Goal: Task Accomplishment & Management: Use online tool/utility

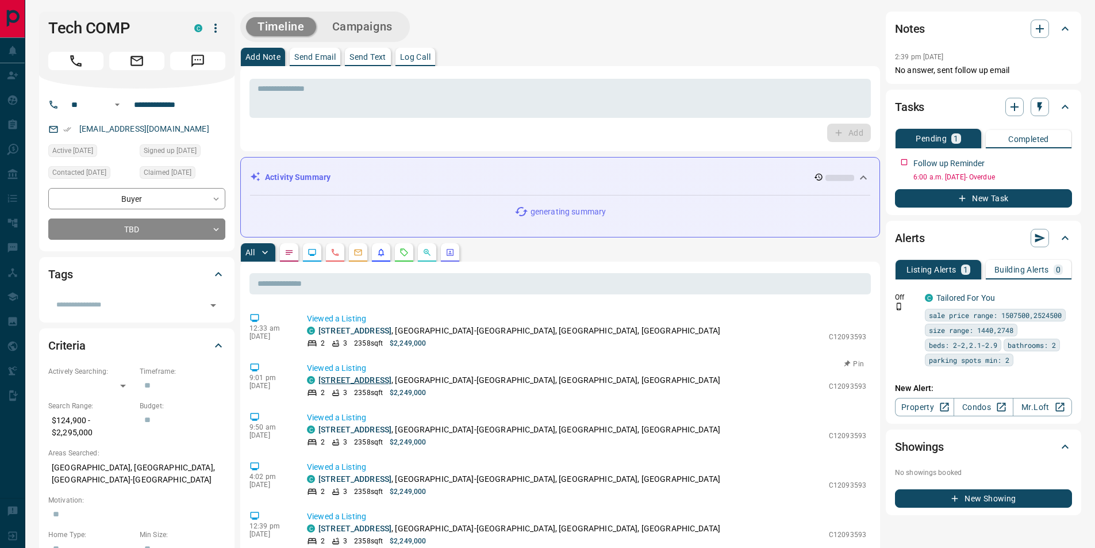
click at [370, 384] on link "[STREET_ADDRESS]" at bounding box center [355, 379] width 73 height 9
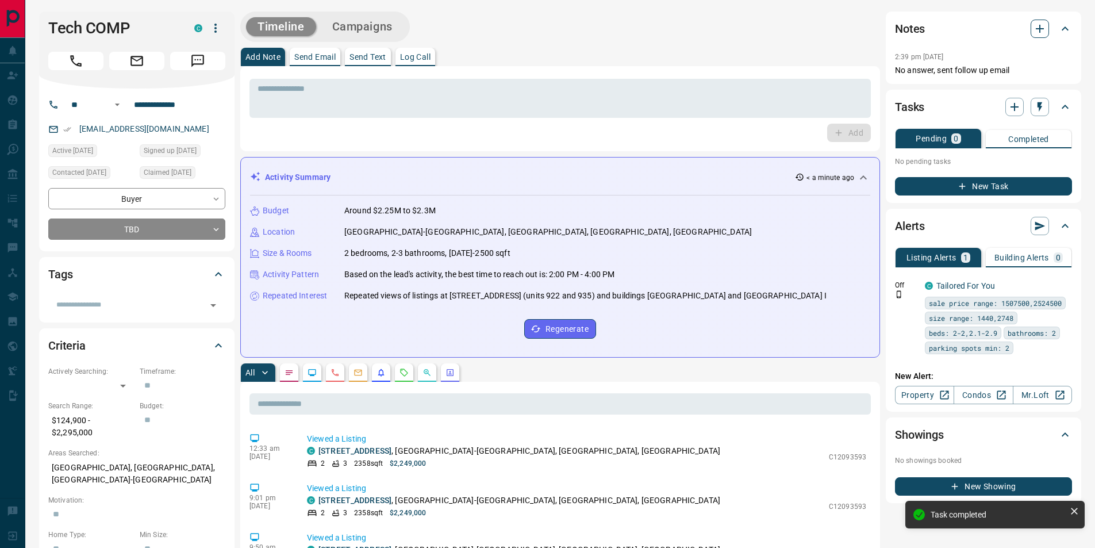
click at [1036, 29] on icon "button" at bounding box center [1040, 29] width 8 height 8
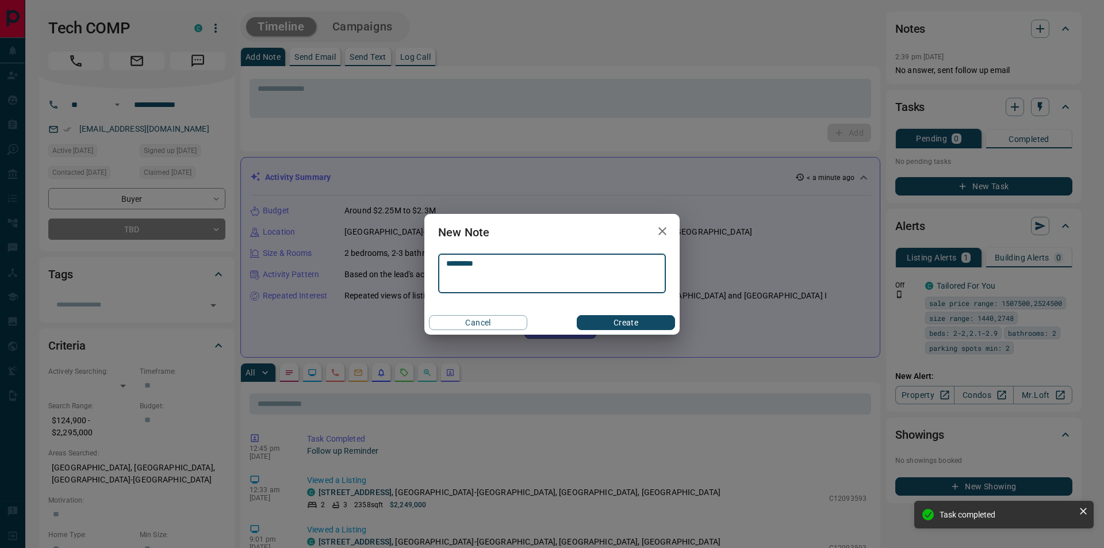
type textarea "*********"
click at [618, 327] on button "Create" at bounding box center [626, 322] width 98 height 15
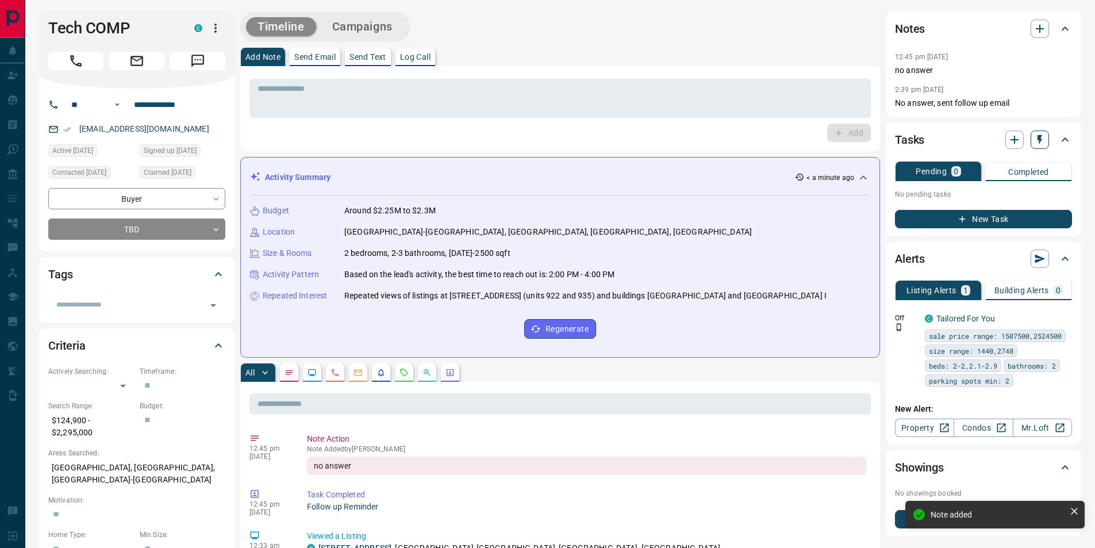
click at [1036, 143] on icon "button" at bounding box center [1039, 139] width 11 height 11
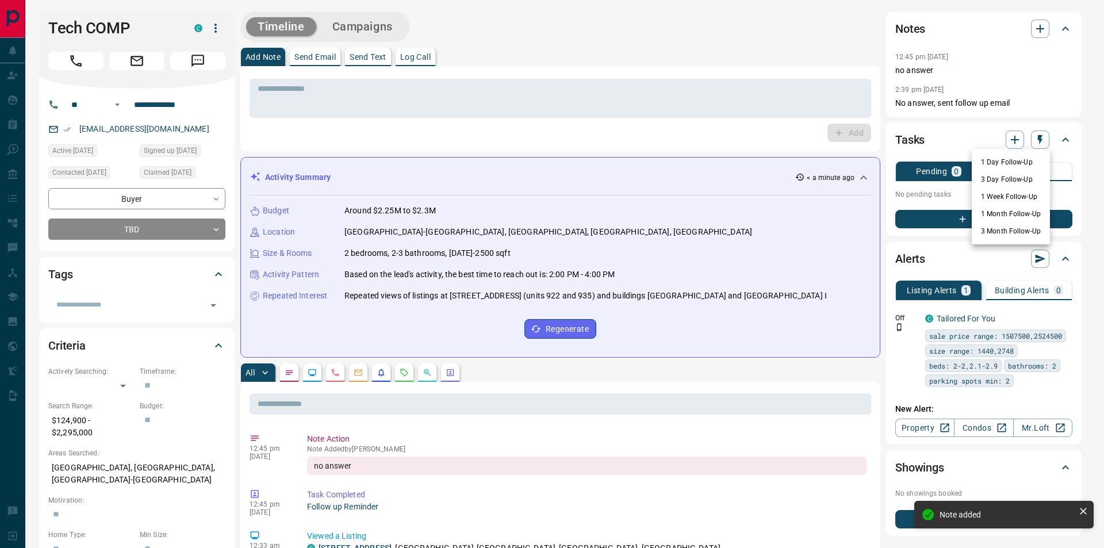
click at [1013, 217] on li "1 Month Follow-Up" at bounding box center [1011, 213] width 78 height 17
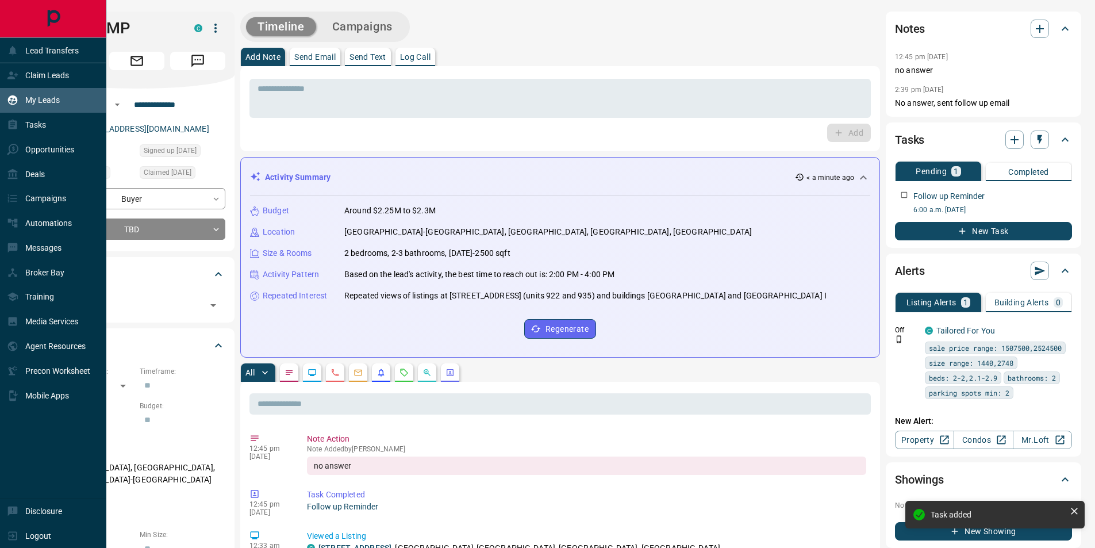
click at [37, 109] on div "My Leads" at bounding box center [33, 100] width 53 height 19
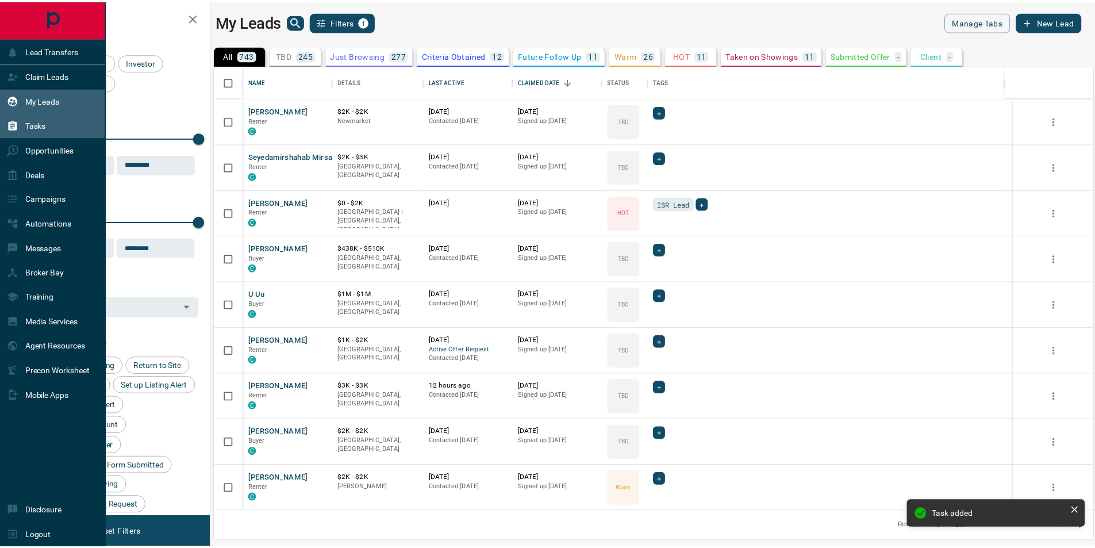
scroll to position [436, 878]
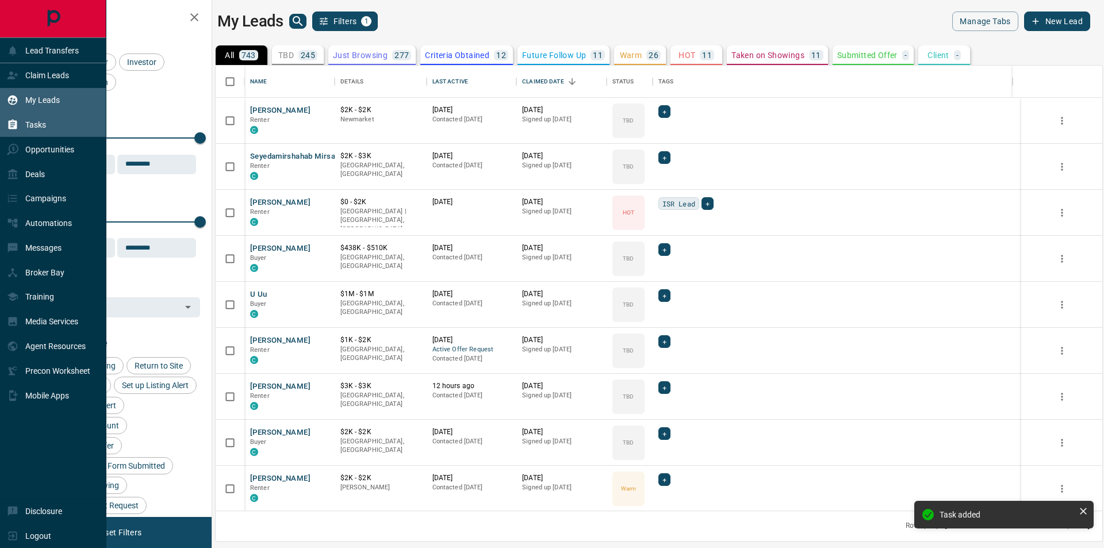
click at [48, 129] on div "Tasks" at bounding box center [53, 125] width 106 height 25
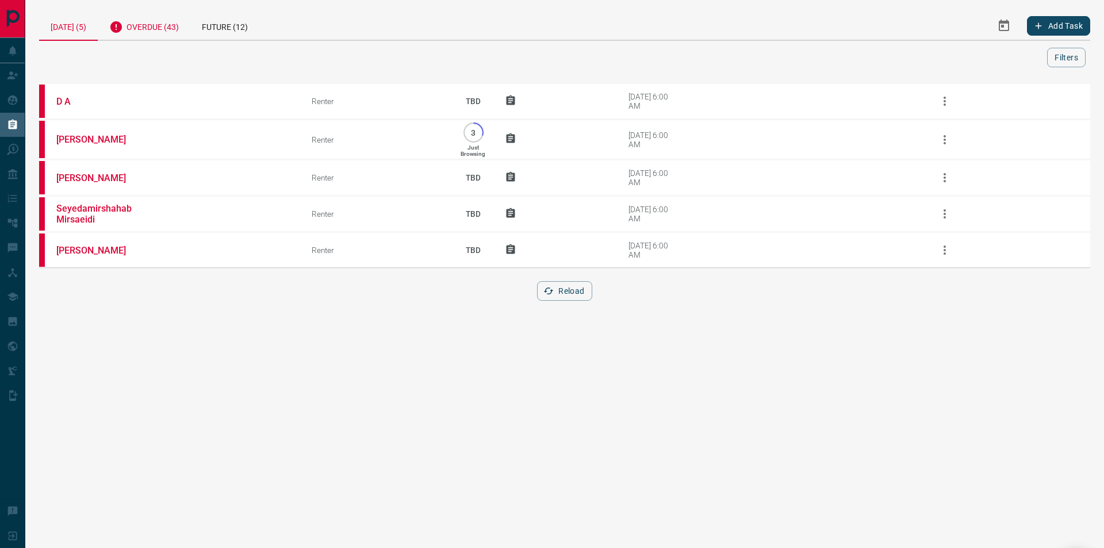
click at [165, 38] on div "Overdue (43)" at bounding box center [144, 25] width 93 height 28
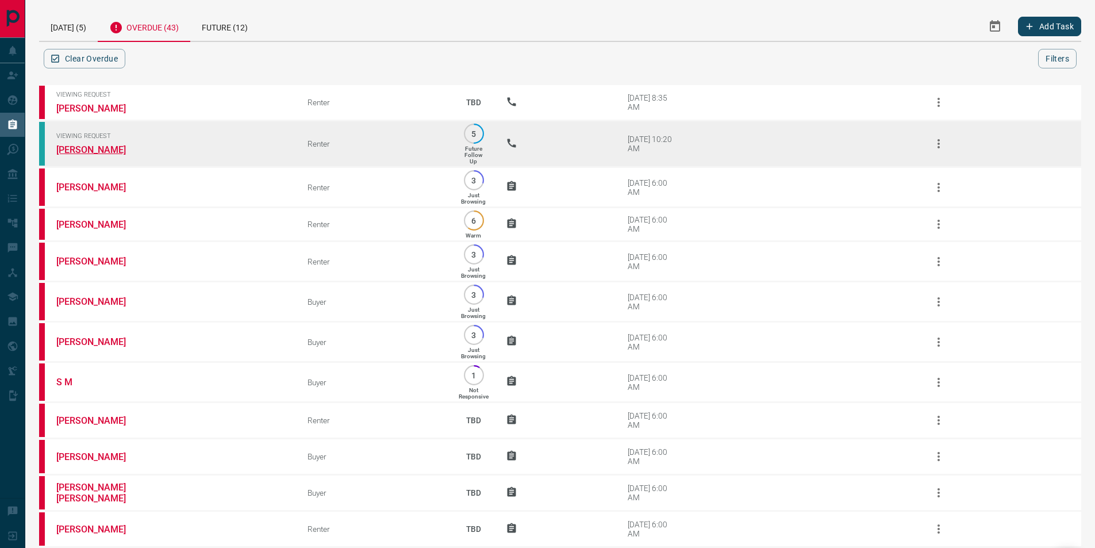
click at [90, 154] on link "[PERSON_NAME]" at bounding box center [99, 149] width 86 height 11
